Goal: Find specific page/section

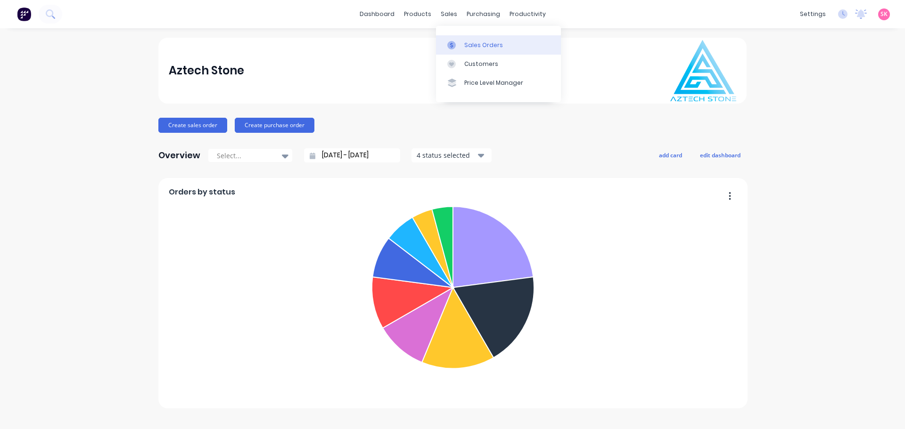
click at [462, 37] on link "Sales Orders" at bounding box center [498, 44] width 125 height 19
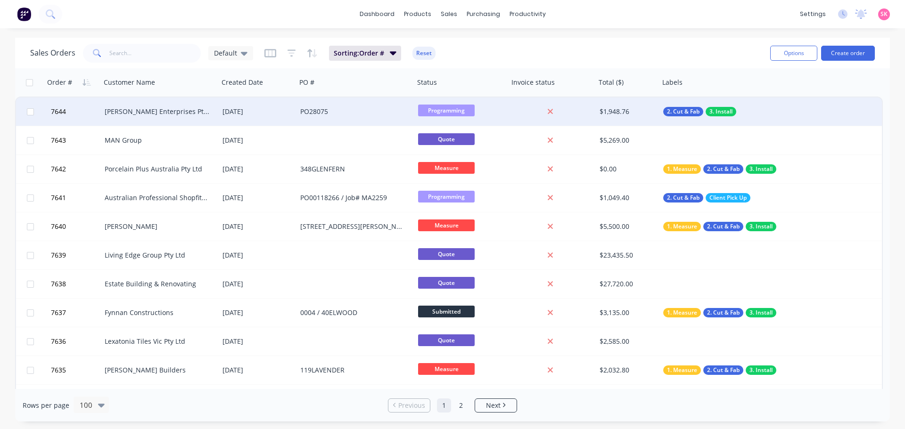
click at [212, 119] on div "[PERSON_NAME] Enterprises Pty Ltd" at bounding box center [160, 112] width 118 height 28
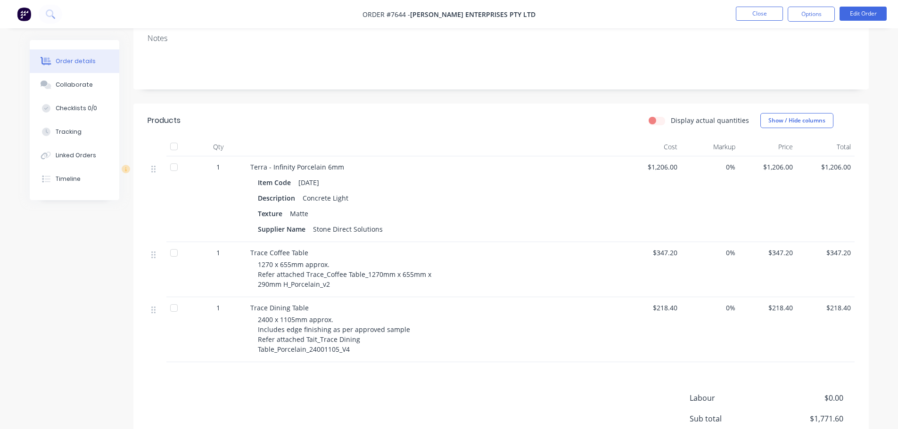
scroll to position [47, 0]
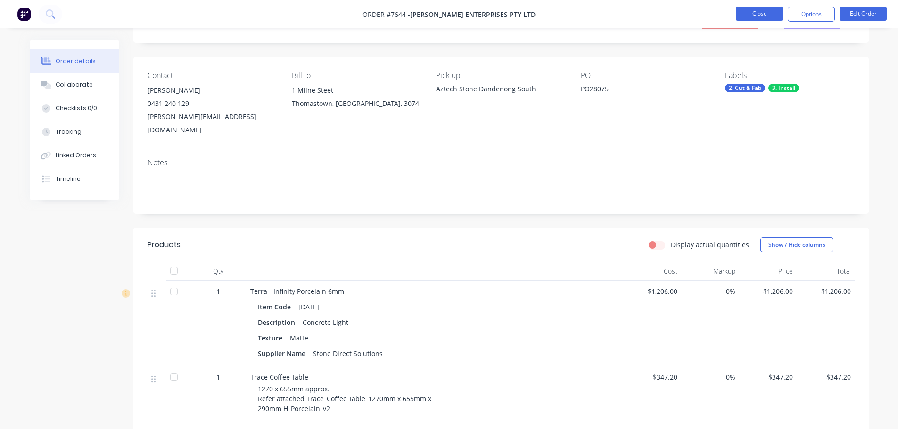
click at [757, 7] on button "Close" at bounding box center [759, 14] width 47 height 14
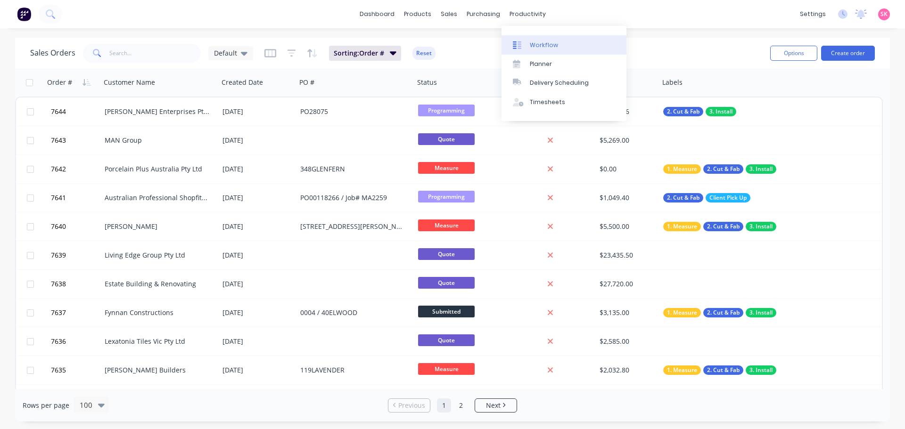
click at [532, 42] on div "Workflow" at bounding box center [544, 45] width 28 height 8
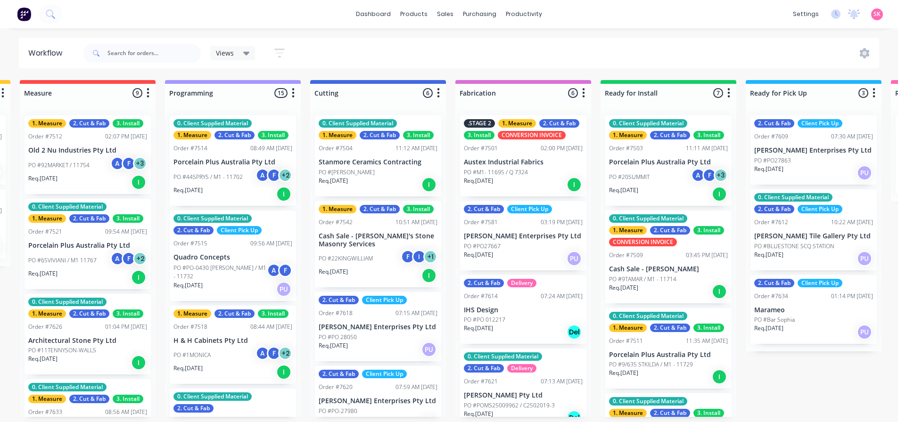
scroll to position [2, 445]
